Goal: Task Accomplishment & Management: Complete application form

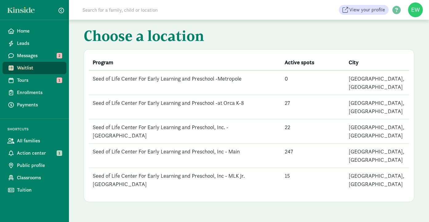
click at [226, 79] on td "Seed of Life Center For Early Learning and Preschool -Metropole" at bounding box center [185, 83] width 192 height 25
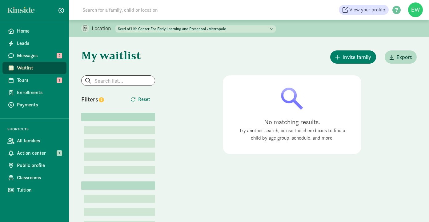
select select "84698"
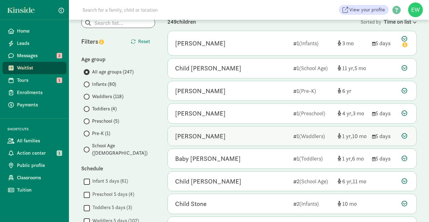
scroll to position [63, 0]
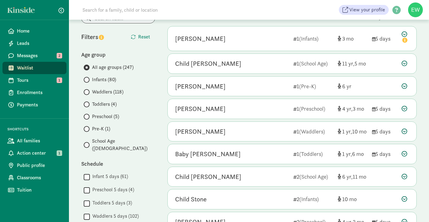
click at [49, 68] on span "Waitlist" at bounding box center [39, 67] width 45 height 7
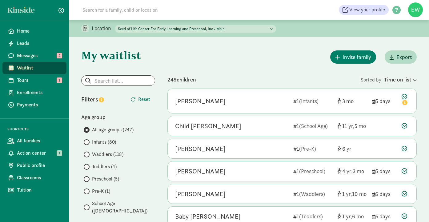
scroll to position [0, 0]
click at [55, 68] on span "Waitlist" at bounding box center [39, 67] width 45 height 7
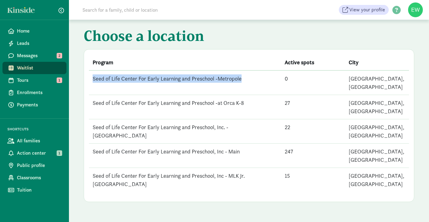
drag, startPoint x: 259, startPoint y: 79, endPoint x: 94, endPoint y: 78, distance: 165.4
click at [94, 78] on td "Seed of Life Center For Early Learning and Preschool -Metropole" at bounding box center [185, 83] width 192 height 25
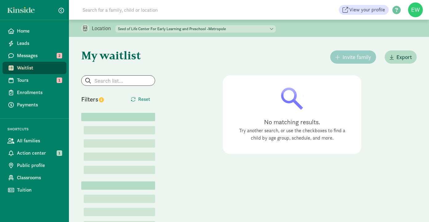
click at [224, 88] on div "No matching results. Try another search, or use the checkboxes to find a child …" at bounding box center [292, 114] width 139 height 79
click at [182, 76] on div "No matching results. Try another search, or use the checkboxes to find a child …" at bounding box center [292, 183] width 249 height 217
click at [34, 67] on span "Waitlist" at bounding box center [39, 67] width 45 height 7
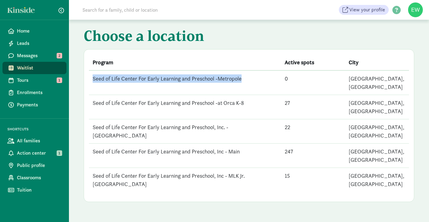
drag, startPoint x: 188, startPoint y: 83, endPoint x: 93, endPoint y: 79, distance: 94.6
click at [93, 79] on td "Seed of Life Center For Early Learning and Preschool -Metropole" at bounding box center [185, 83] width 192 height 25
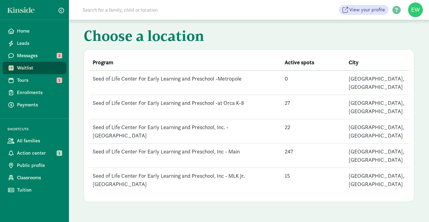
click at [208, 82] on td "Seed of Life Center For Early Learning and Preschool -Metropole" at bounding box center [185, 83] width 192 height 25
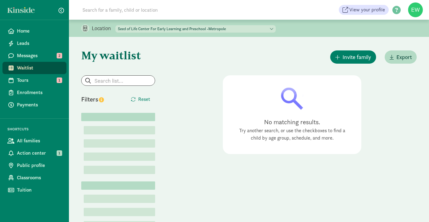
select select "84698"
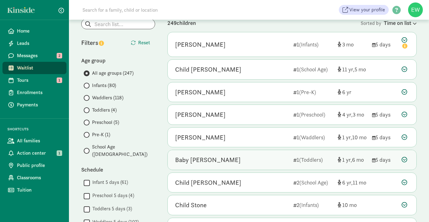
scroll to position [58, 0]
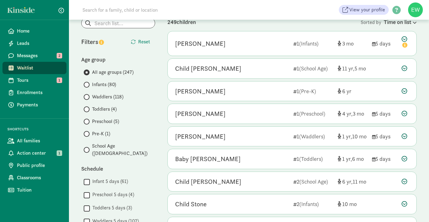
click at [110, 86] on span "Infants (80)" at bounding box center [104, 84] width 24 height 7
click at [88, 86] on input "Infants (80)" at bounding box center [86, 85] width 4 height 4
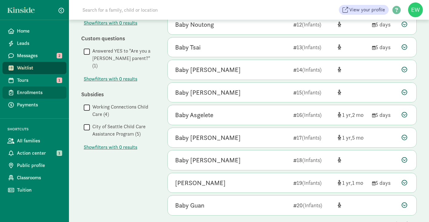
scroll to position [330, 0]
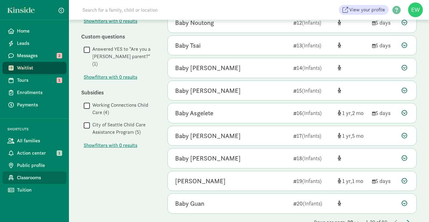
click at [34, 182] on link "Classrooms" at bounding box center [34, 178] width 64 height 12
